Goal: Information Seeking & Learning: Check status

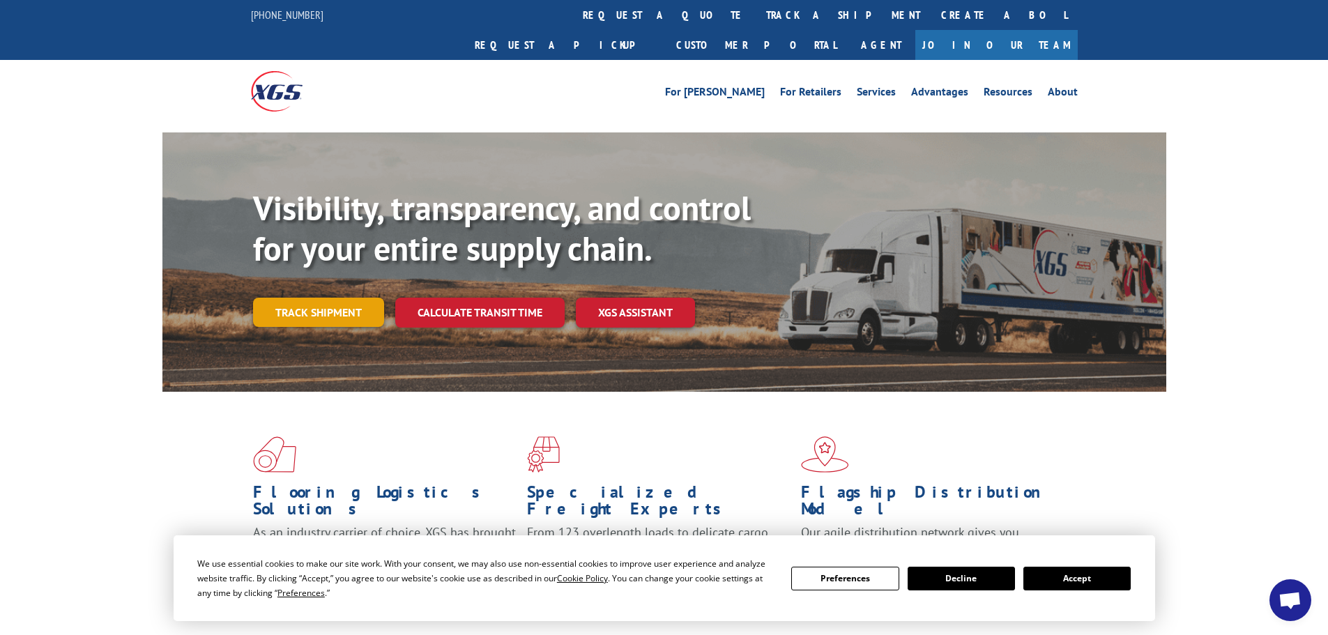
click at [316, 298] on link "Track shipment" at bounding box center [318, 312] width 131 height 29
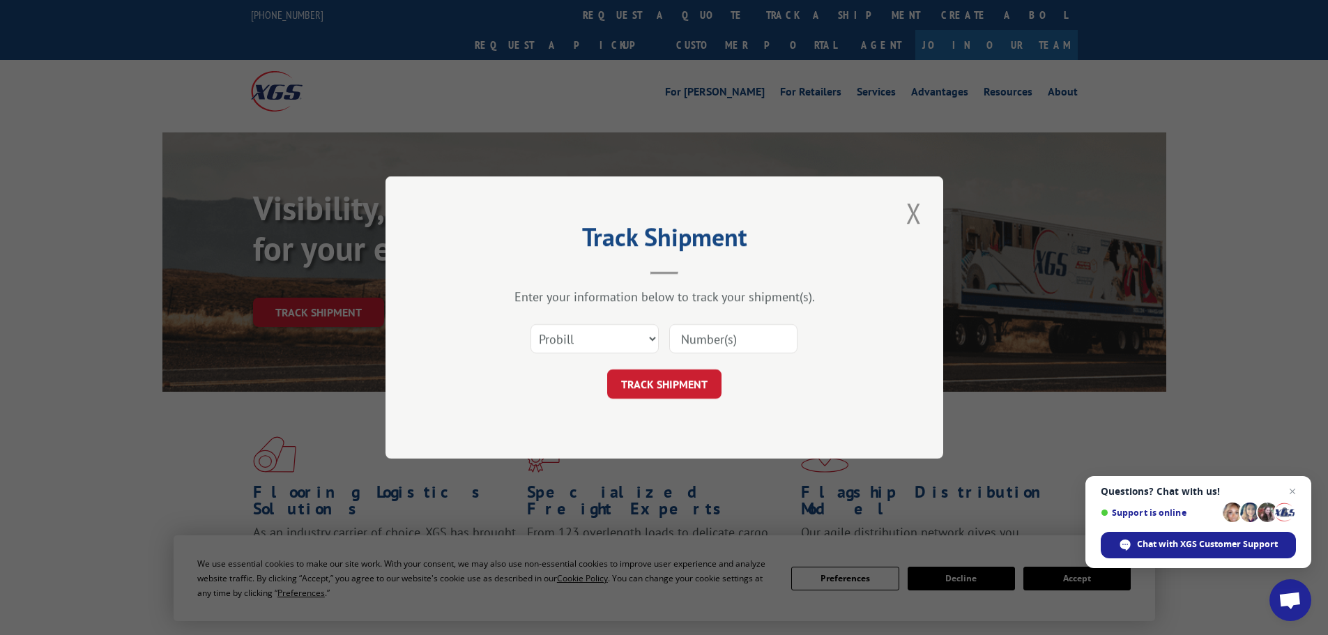
click at [744, 340] on input at bounding box center [733, 338] width 128 height 29
paste input "17536818"
type input "17536818"
click at [676, 392] on button "TRACK SHIPMENT" at bounding box center [664, 384] width 114 height 29
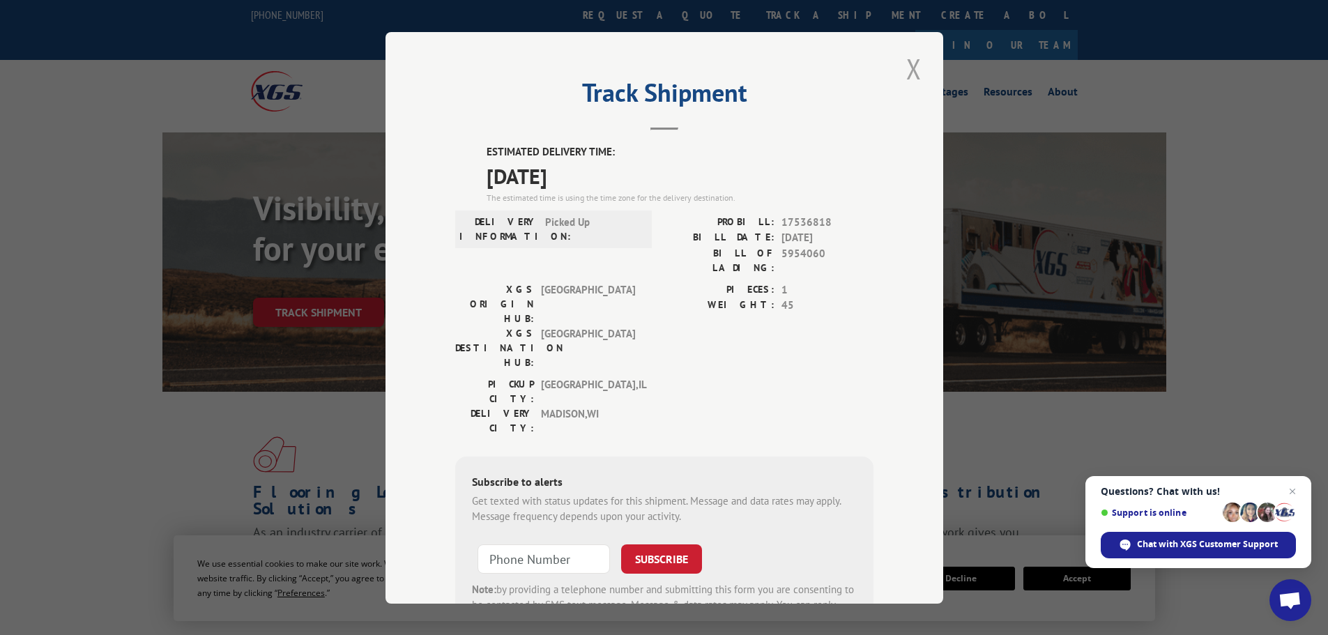
click at [902, 71] on button "Close modal" at bounding box center [914, 69] width 24 height 38
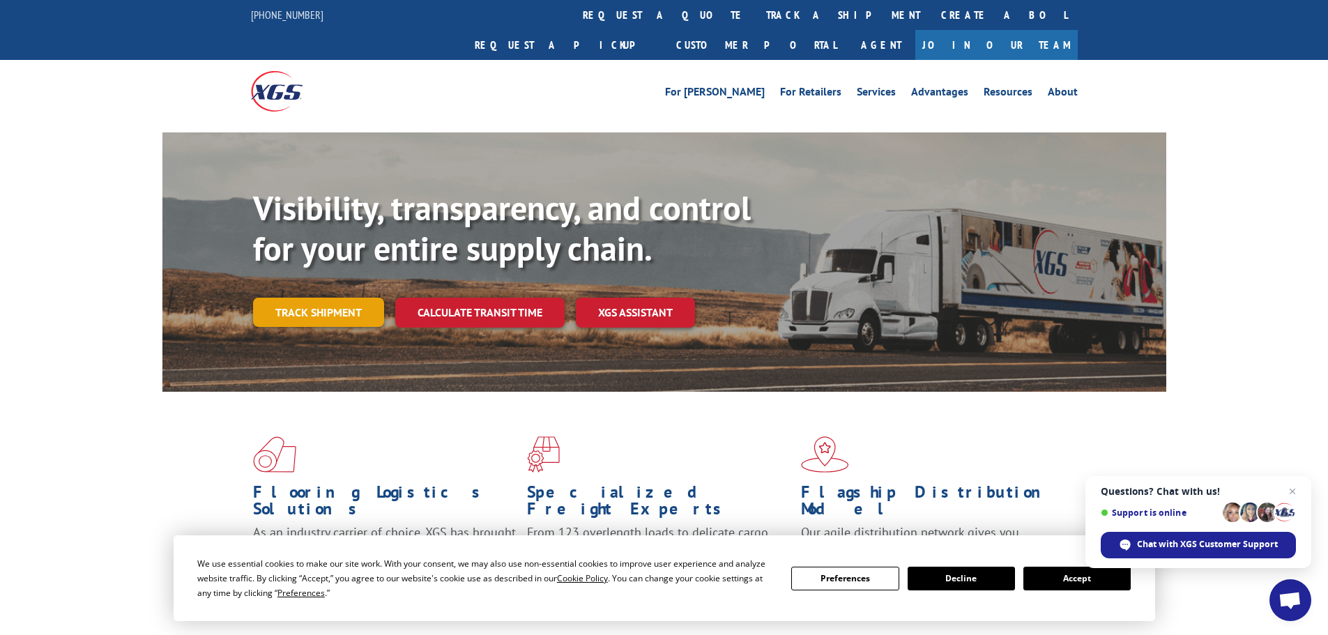
click at [320, 298] on link "Track shipment" at bounding box center [318, 312] width 131 height 29
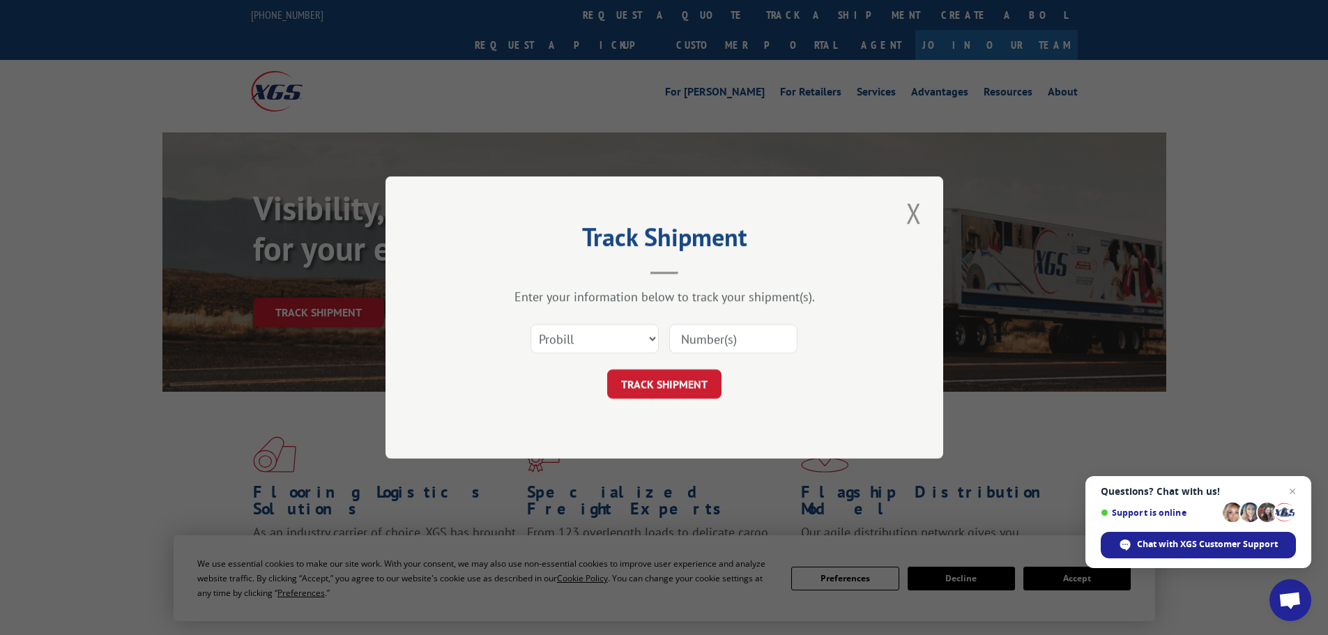
click at [728, 340] on input at bounding box center [733, 338] width 128 height 29
paste input "17308530"
type input "17308530"
click at [669, 377] on button "TRACK SHIPMENT" at bounding box center [664, 384] width 114 height 29
